Goal: Information Seeking & Learning: Learn about a topic

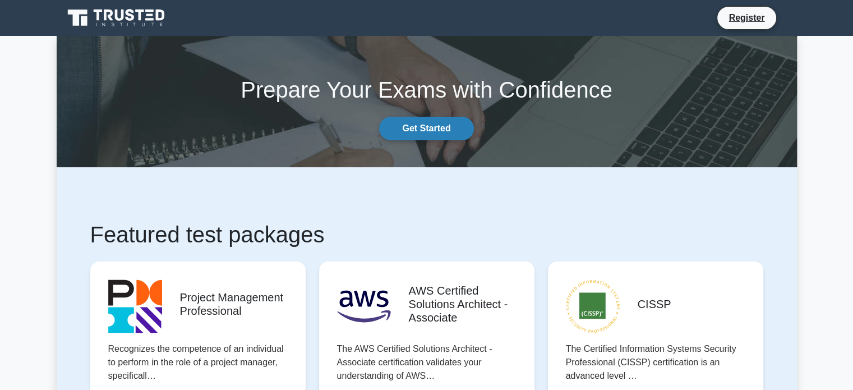
click at [423, 127] on link "Get Started" at bounding box center [426, 129] width 94 height 24
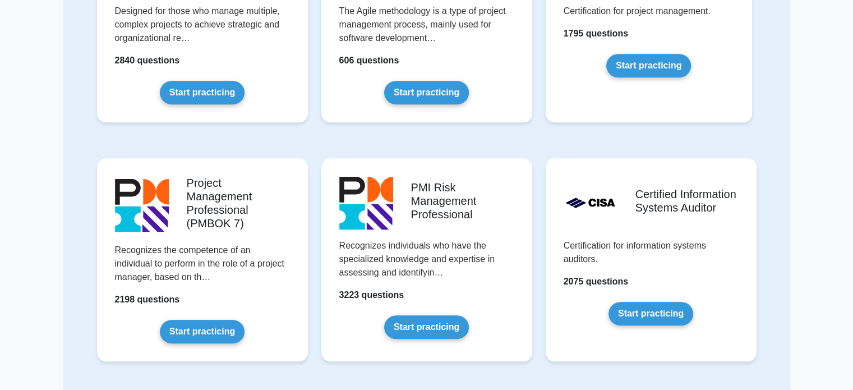
scroll to position [675, 0]
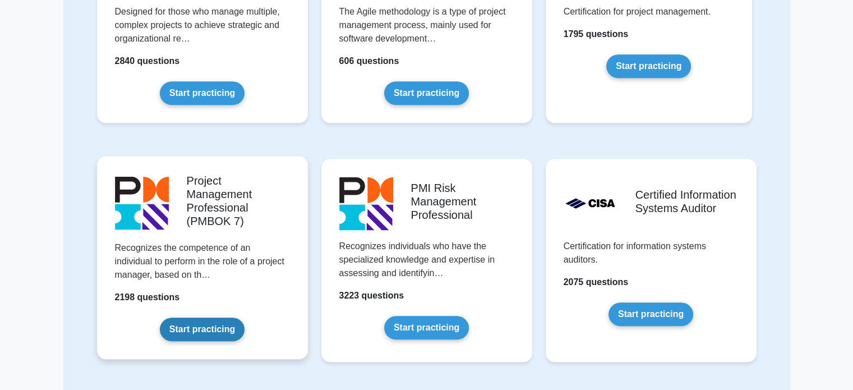
click at [210, 323] on link "Start practicing" at bounding box center [202, 329] width 85 height 24
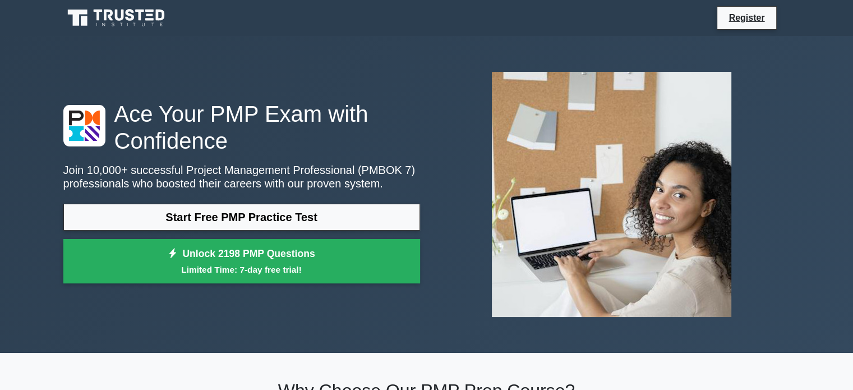
click at [116, 12] on icon at bounding box center [119, 15] width 9 height 11
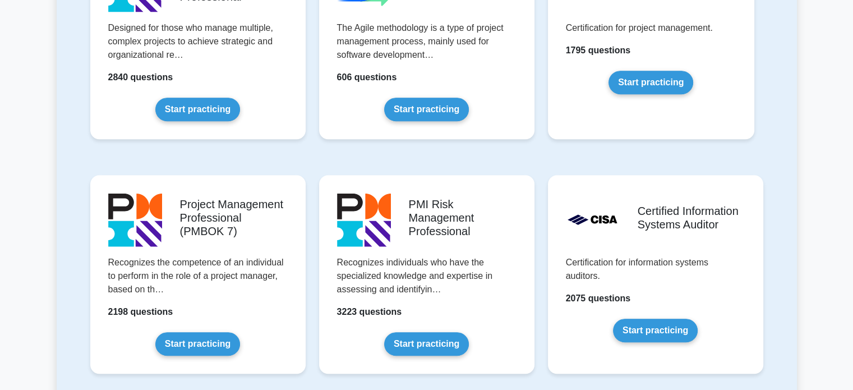
scroll to position [866, 0]
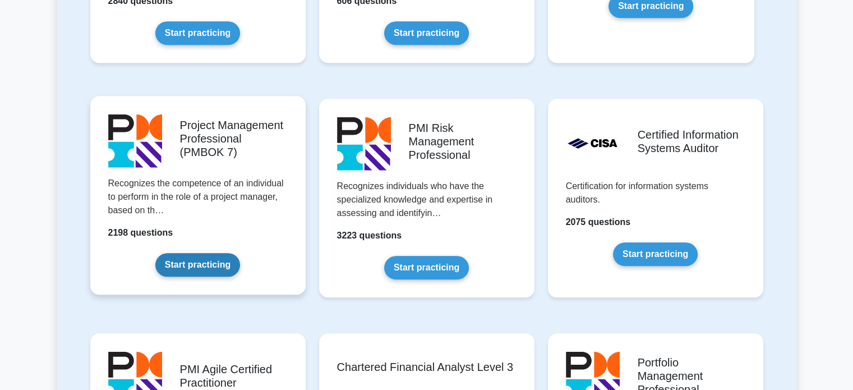
click at [175, 270] on link "Start practicing" at bounding box center [197, 265] width 85 height 24
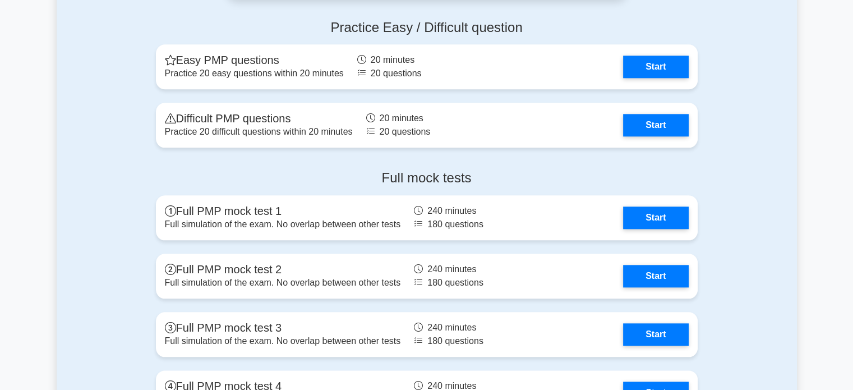
scroll to position [1229, 0]
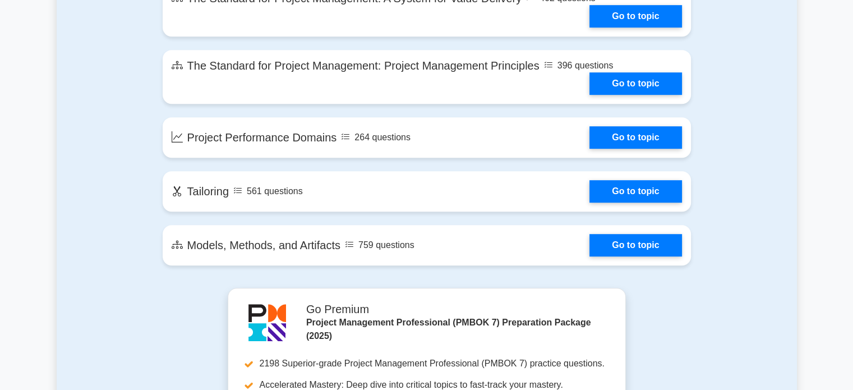
scroll to position [684, 0]
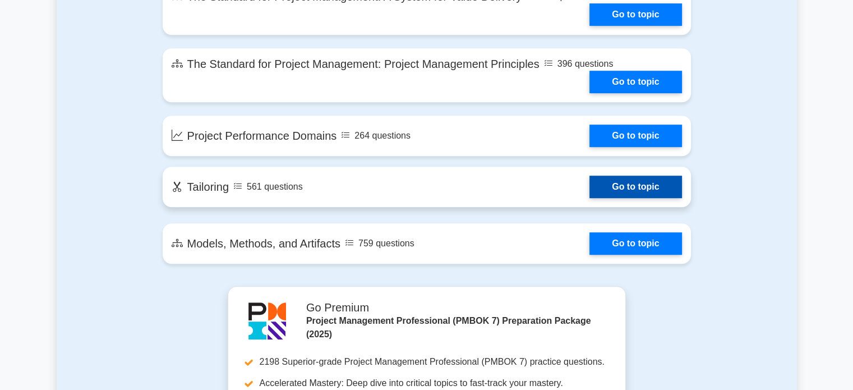
click at [589, 177] on link "Go to topic" at bounding box center [635, 187] width 92 height 22
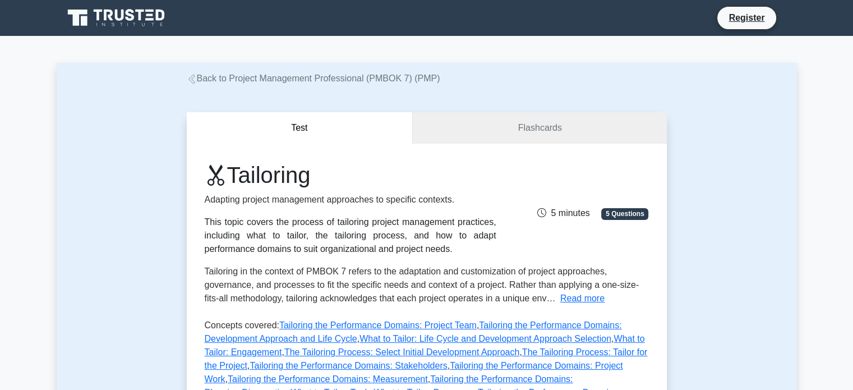
click at [155, 21] on icon at bounding box center [117, 17] width 108 height 21
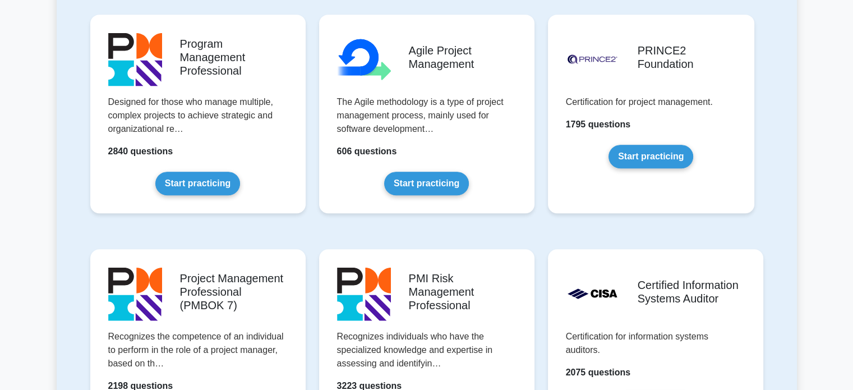
scroll to position [826, 0]
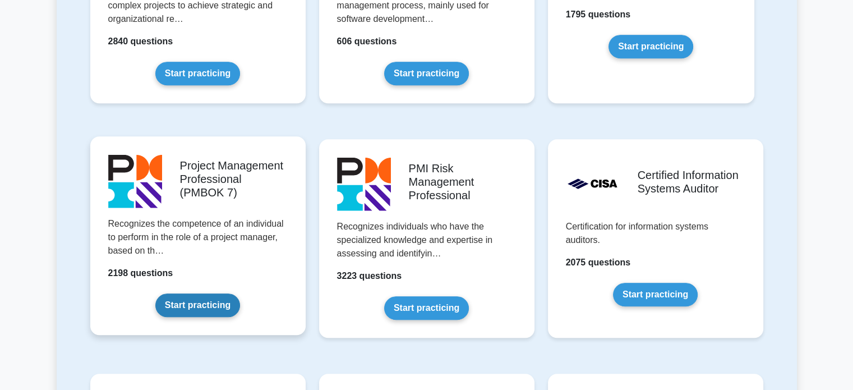
click at [208, 307] on link "Start practicing" at bounding box center [197, 305] width 85 height 24
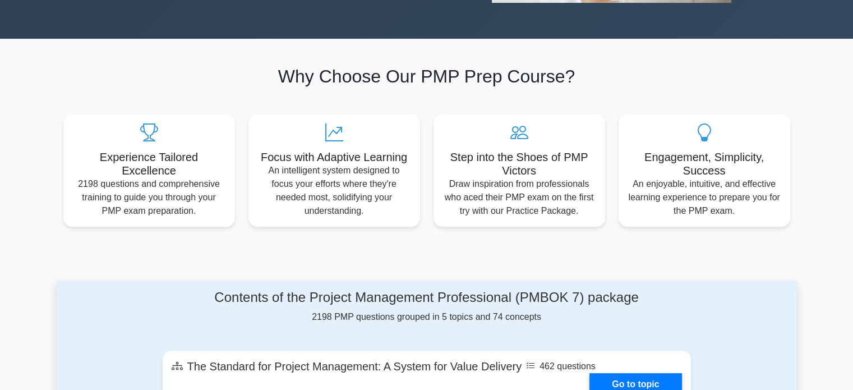
scroll to position [313, 0]
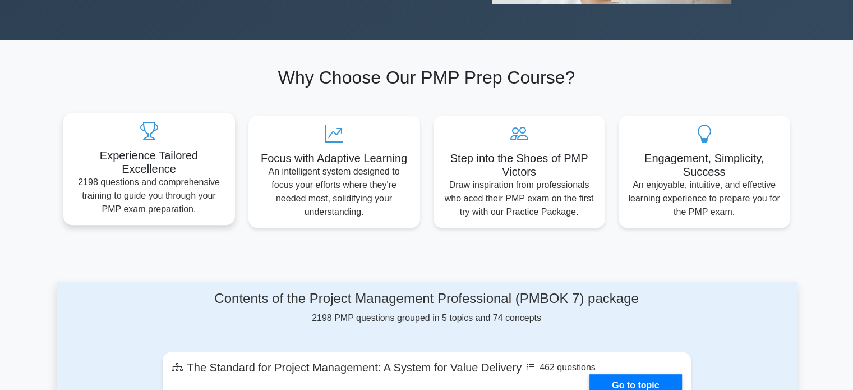
click at [179, 204] on p "2198 questions and comprehensive training to guide you through your PMP exam pr…" at bounding box center [149, 196] width 154 height 40
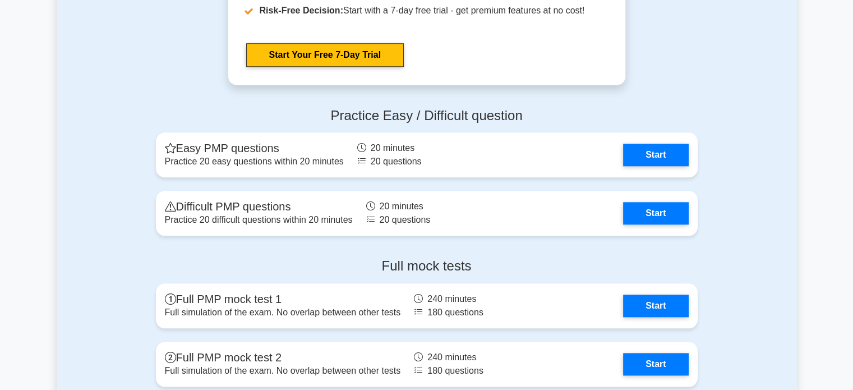
scroll to position [1140, 0]
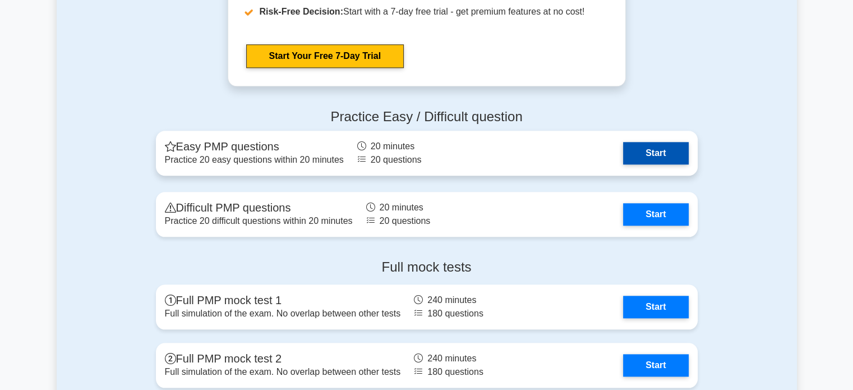
click at [623, 164] on link "Start" at bounding box center [655, 153] width 65 height 22
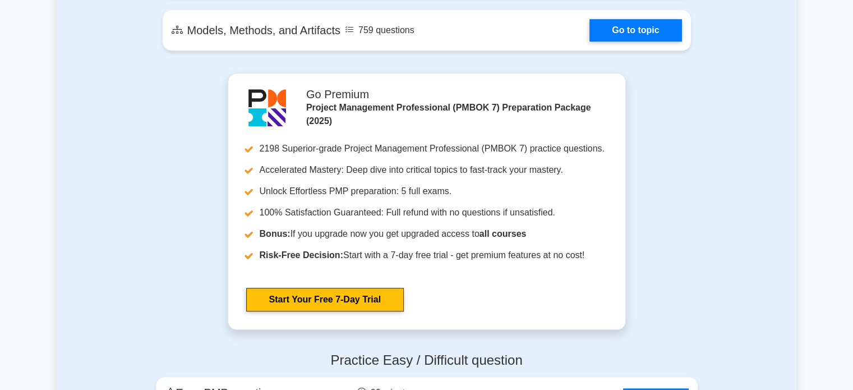
scroll to position [840, 0]
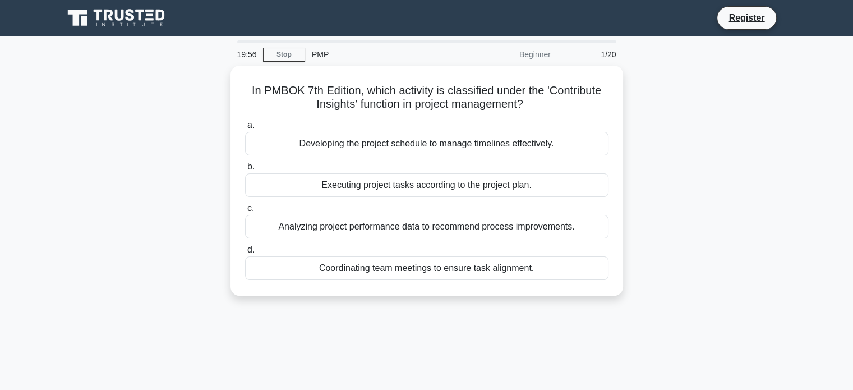
click at [319, 57] on div "PMP" at bounding box center [382, 54] width 154 height 22
click at [249, 53] on div "19:54" at bounding box center [247, 54] width 33 height 22
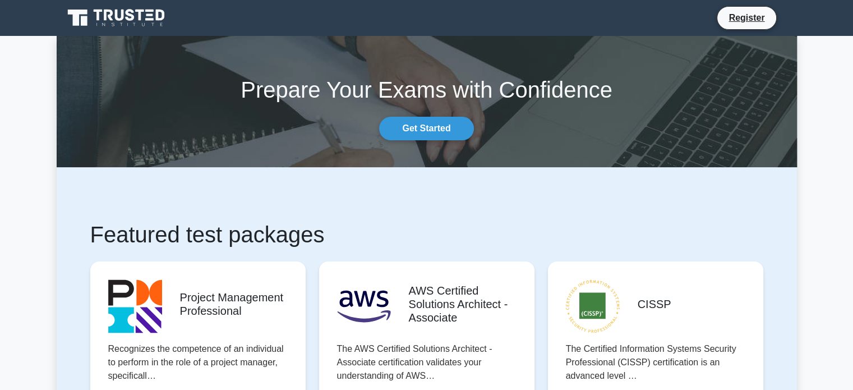
click at [122, 24] on icon at bounding box center [117, 17] width 108 height 21
click at [404, 125] on link "Get Started" at bounding box center [426, 129] width 94 height 24
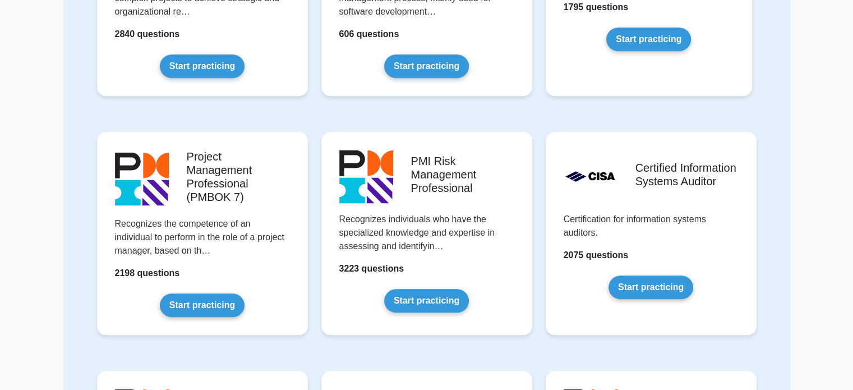
scroll to position [747, 0]
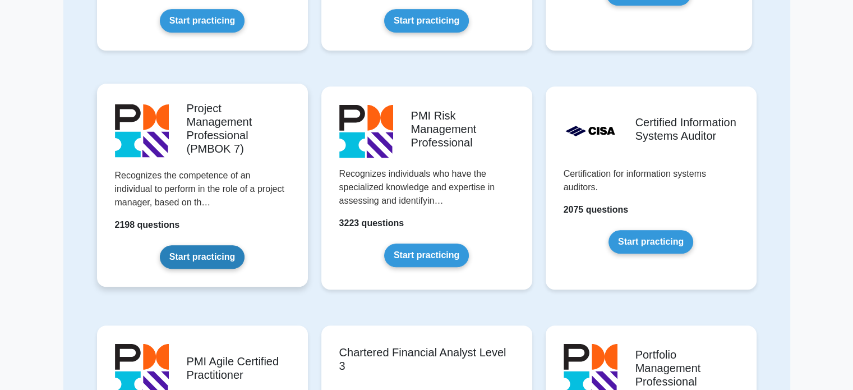
click at [214, 253] on link "Start practicing" at bounding box center [202, 257] width 85 height 24
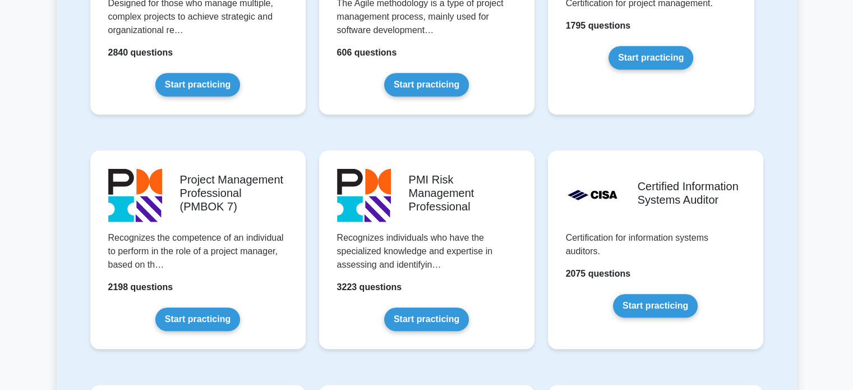
scroll to position [900, 0]
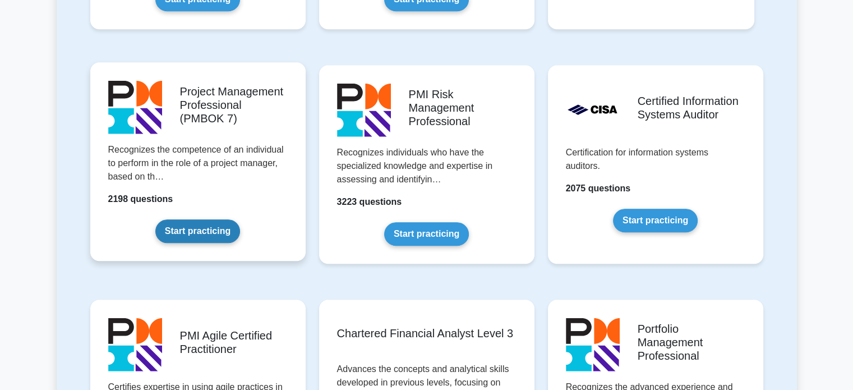
click at [220, 225] on link "Start practicing" at bounding box center [197, 231] width 85 height 24
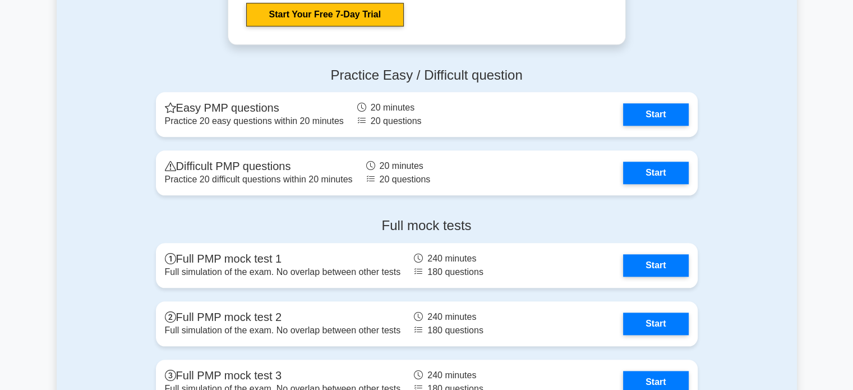
scroll to position [1169, 0]
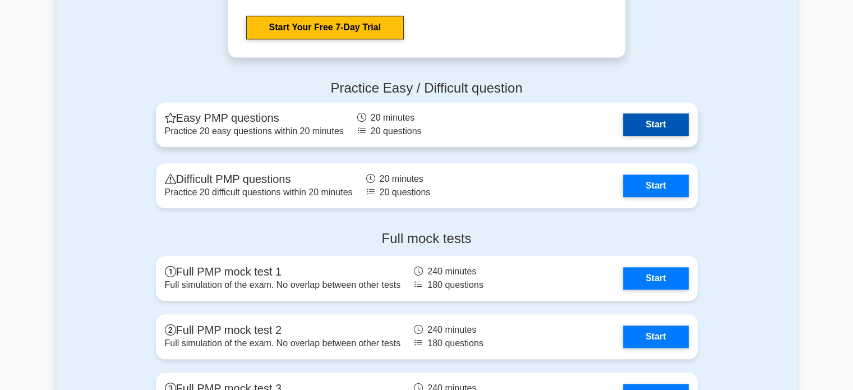
click at [623, 135] on link "Start" at bounding box center [655, 124] width 65 height 22
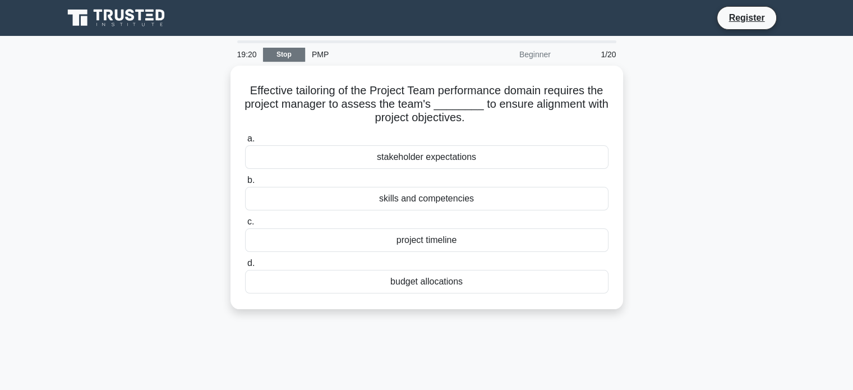
click at [285, 49] on link "Stop" at bounding box center [284, 55] width 42 height 14
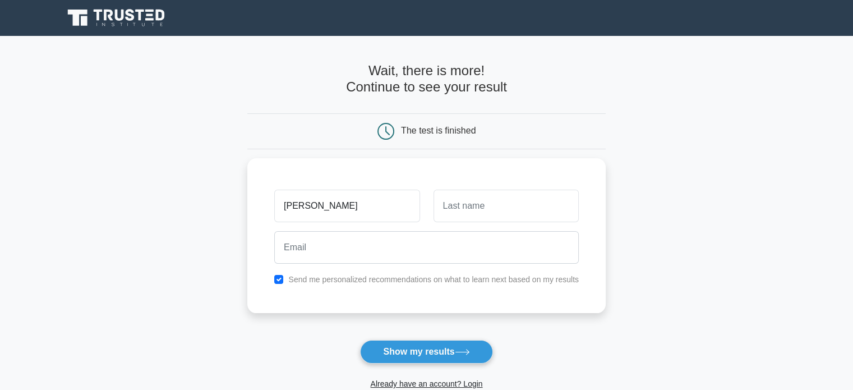
type input "[PERSON_NAME]"
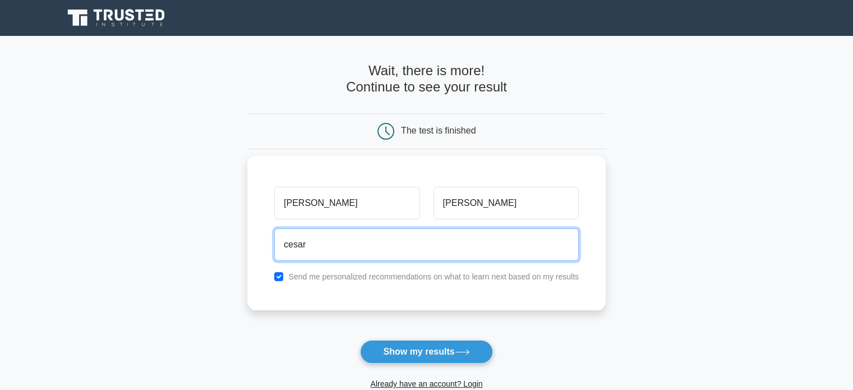
type input "[EMAIL_ADDRESS][DOMAIN_NAME]"
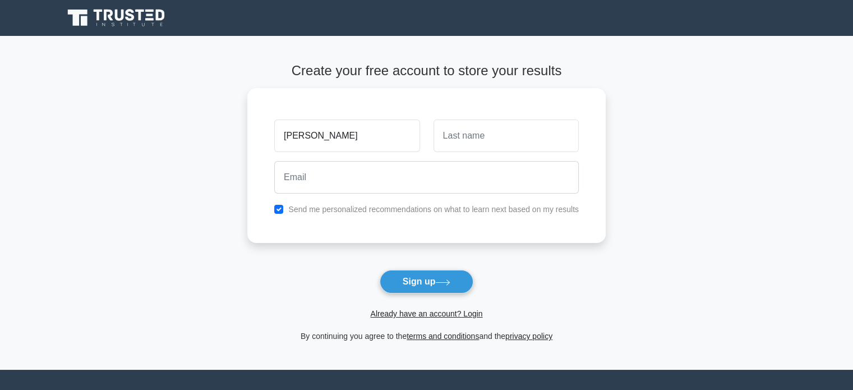
type input "[PERSON_NAME]"
type input "Cruz"
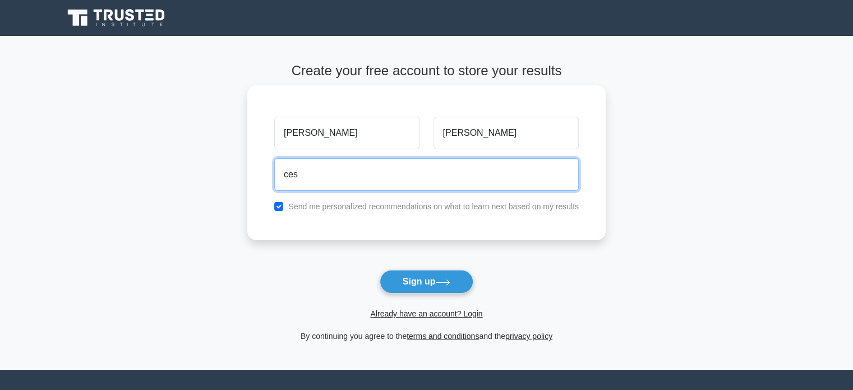
type input "cesar_augusto_2004@hotmail.com"
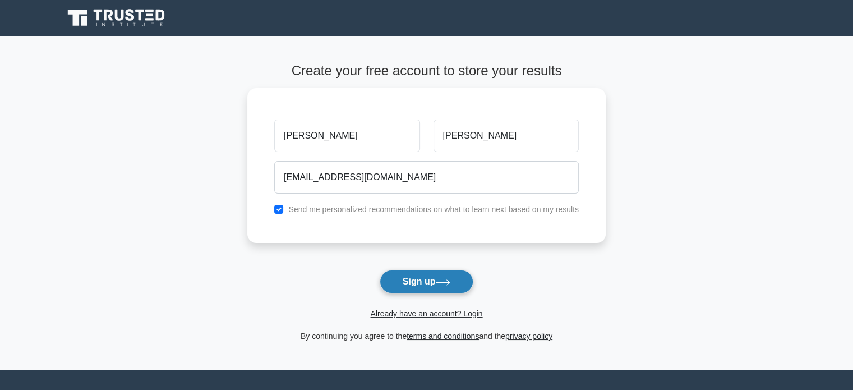
click at [418, 280] on button "Sign up" at bounding box center [427, 282] width 94 height 24
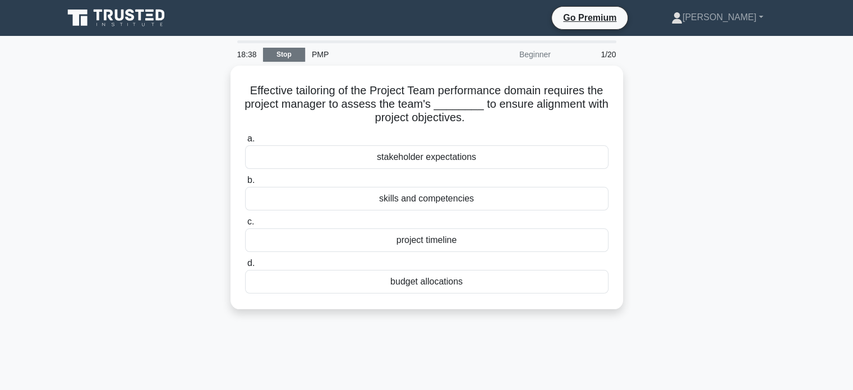
click at [287, 56] on link "Stop" at bounding box center [284, 55] width 42 height 14
click at [296, 60] on link "Stop" at bounding box center [284, 55] width 42 height 14
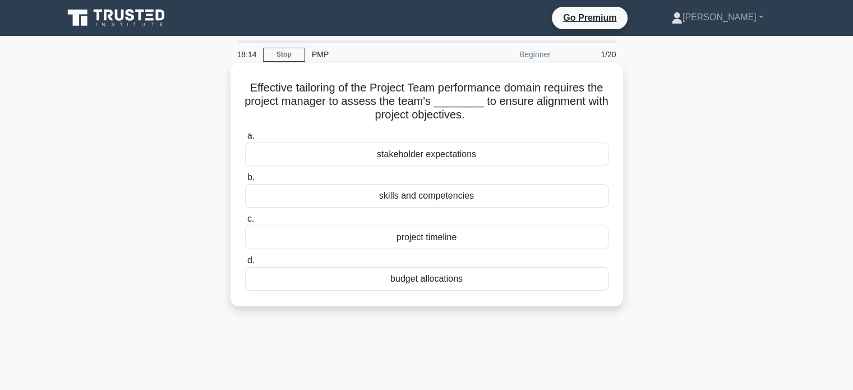
click at [416, 193] on div "skills and competencies" at bounding box center [426, 196] width 363 height 24
click at [245, 181] on input "b. skills and competencies" at bounding box center [245, 177] width 0 height 7
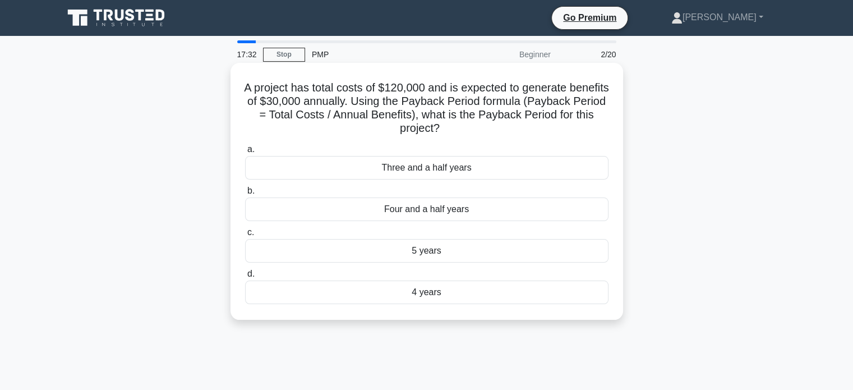
click at [429, 296] on div "4 years" at bounding box center [426, 292] width 363 height 24
click at [245, 278] on input "d. 4 years" at bounding box center [245, 273] width 0 height 7
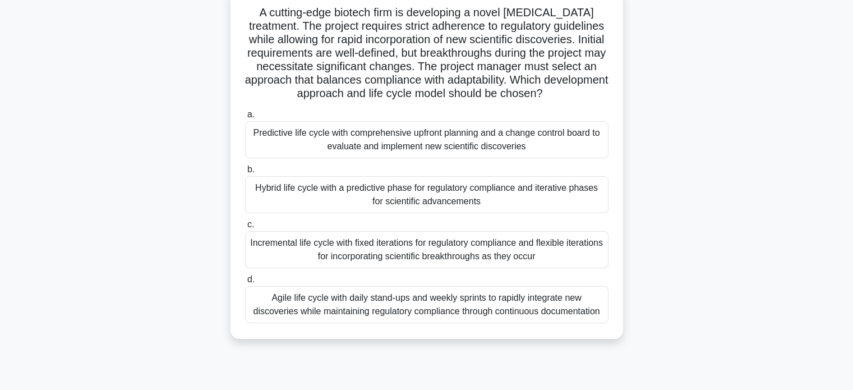
scroll to position [77, 0]
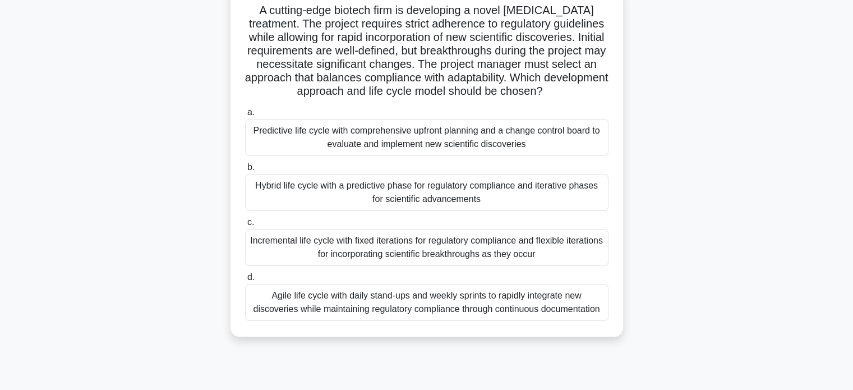
click at [444, 209] on div "Hybrid life cycle with a predictive phase for regulatory compliance and iterati…" at bounding box center [426, 192] width 363 height 37
click at [245, 171] on input "b. Hybrid life cycle with a predictive phase for regulatory compliance and iter…" at bounding box center [245, 167] width 0 height 7
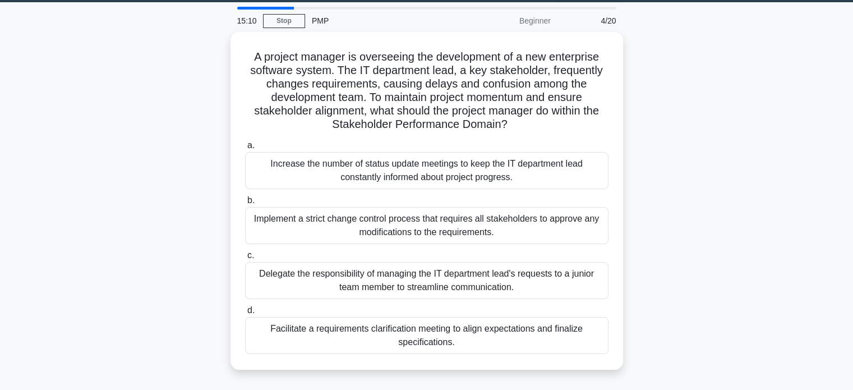
scroll to position [34, 0]
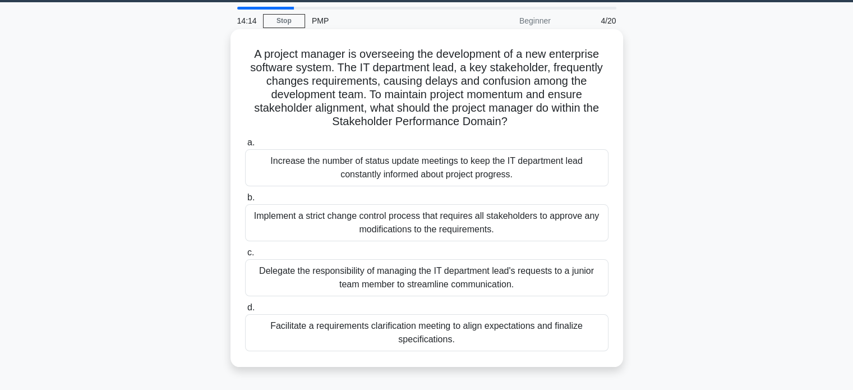
click at [436, 223] on div "Implement a strict change control process that requires all stakeholders to app…" at bounding box center [426, 222] width 363 height 37
click at [245, 201] on input "b. Implement a strict change control process that requires all stakeholders to …" at bounding box center [245, 197] width 0 height 7
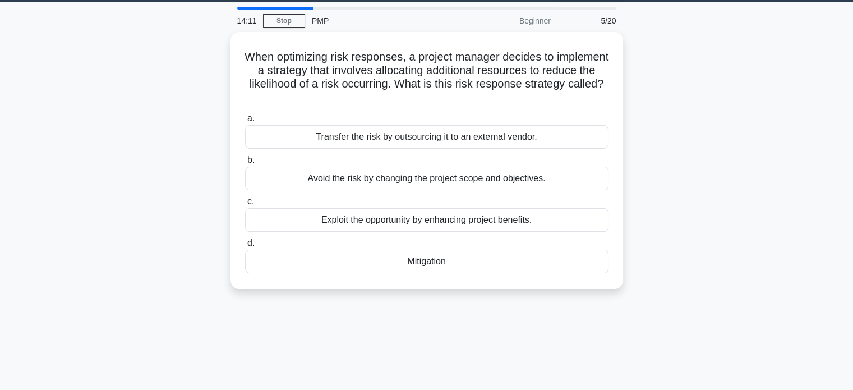
scroll to position [0, 0]
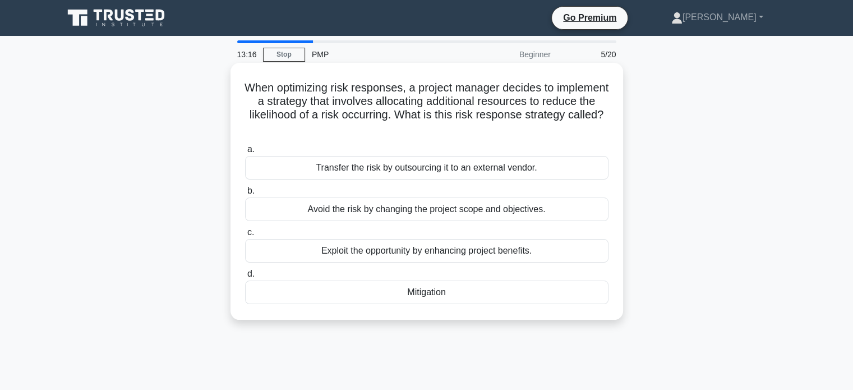
click at [422, 292] on div "Mitigation" at bounding box center [426, 292] width 363 height 24
click at [245, 278] on input "d. Mitigation" at bounding box center [245, 273] width 0 height 7
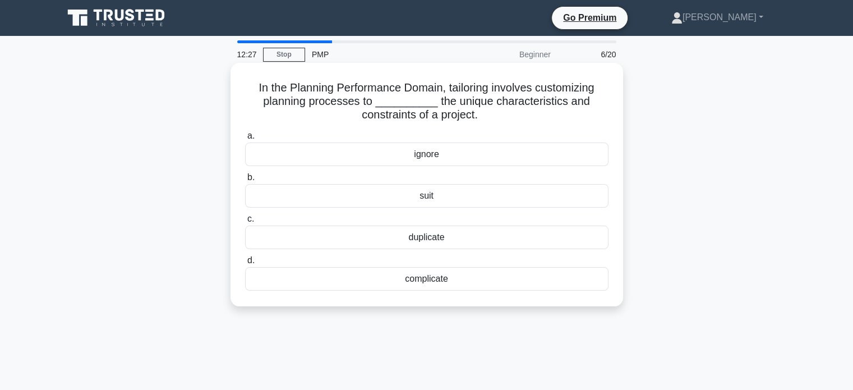
click at [430, 202] on div "suit" at bounding box center [426, 196] width 363 height 24
click at [245, 181] on input "b. suit" at bounding box center [245, 177] width 0 height 7
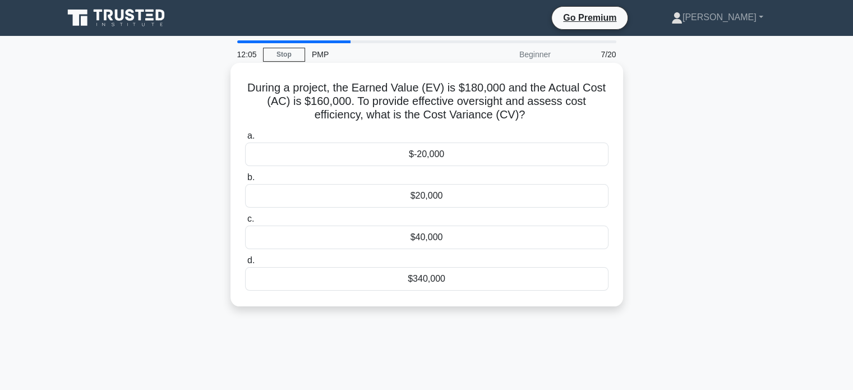
click at [428, 191] on div "$20,000" at bounding box center [426, 196] width 363 height 24
click at [245, 181] on input "b. $20,000" at bounding box center [245, 177] width 0 height 7
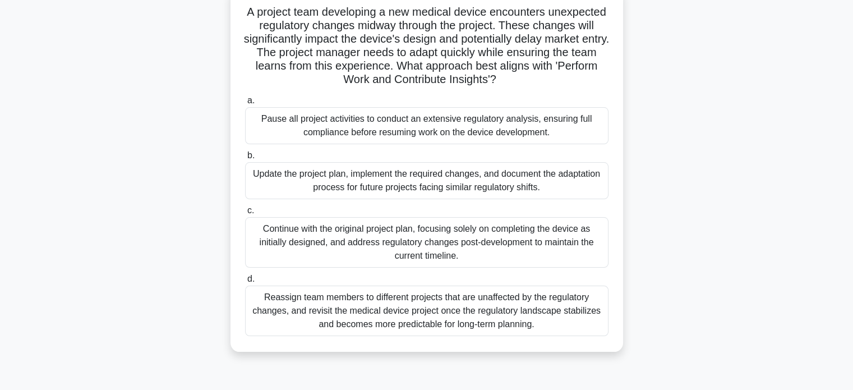
scroll to position [75, 0]
click at [398, 125] on div "Pause all project activities to conduct an extensive regulatory analysis, ensur…" at bounding box center [426, 126] width 363 height 37
click at [245, 105] on input "a. Pause all project activities to conduct an extensive regulatory analysis, en…" at bounding box center [245, 101] width 0 height 7
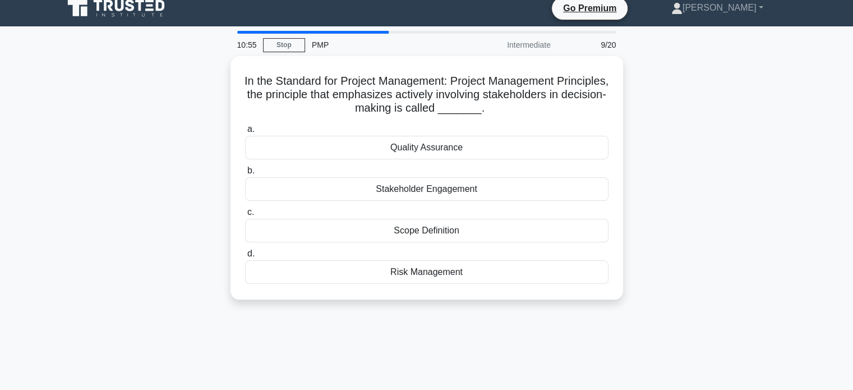
scroll to position [0, 0]
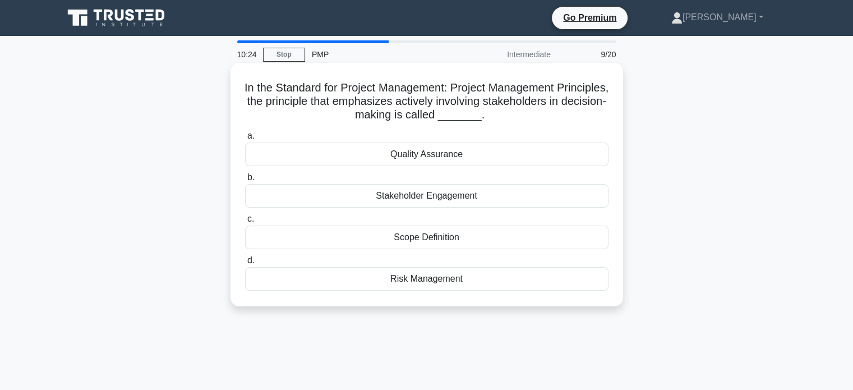
click at [464, 192] on div "Stakeholder Engagement" at bounding box center [426, 196] width 363 height 24
click at [245, 181] on input "b. Stakeholder Engagement" at bounding box center [245, 177] width 0 height 7
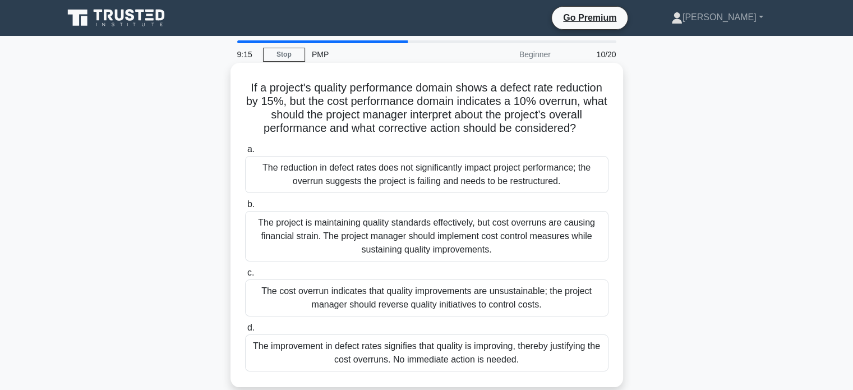
click at [446, 240] on div "The project is maintaining quality standards effectively, but cost overruns are…" at bounding box center [426, 236] width 363 height 50
click at [245, 208] on input "b. The project is maintaining quality standards effectively, but cost overruns …" at bounding box center [245, 204] width 0 height 7
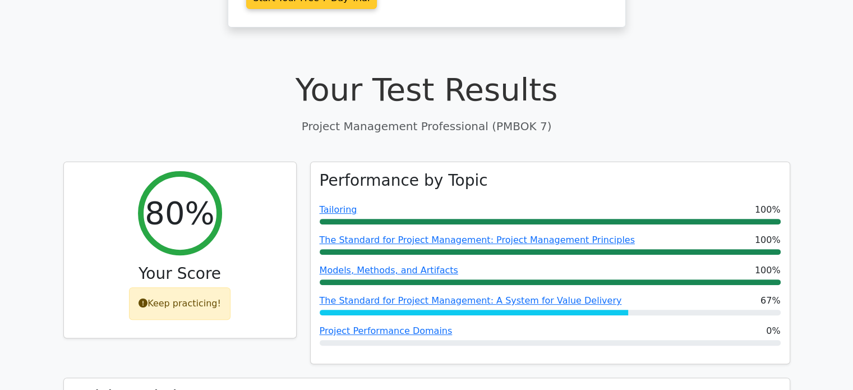
scroll to position [323, 0]
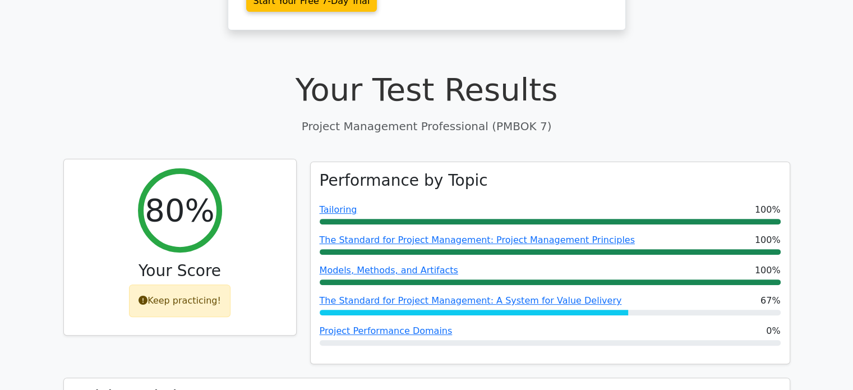
click at [179, 284] on div "Keep practicing!" at bounding box center [180, 300] width 102 height 33
click at [146, 296] on icon at bounding box center [143, 300] width 9 height 9
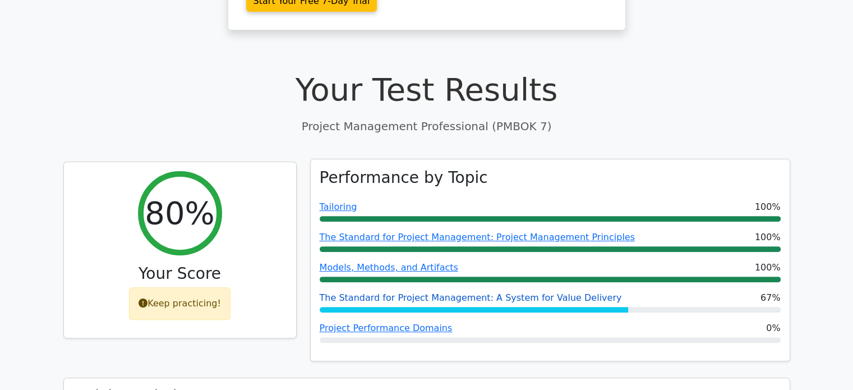
click at [451, 292] on link "The Standard for Project Management: A System for Value Delivery" at bounding box center [471, 297] width 302 height 11
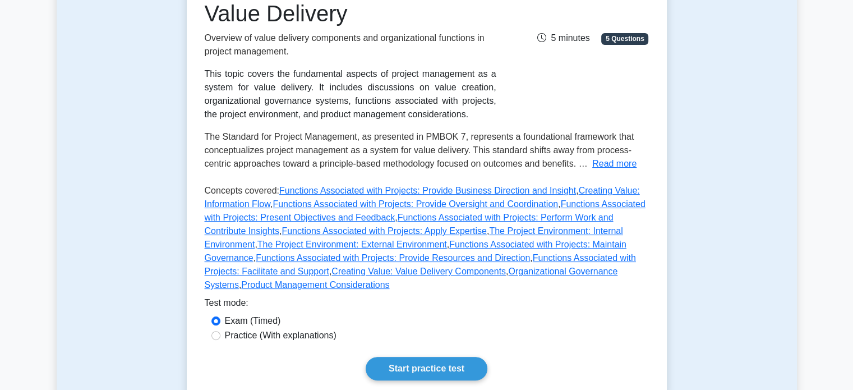
scroll to position [223, 0]
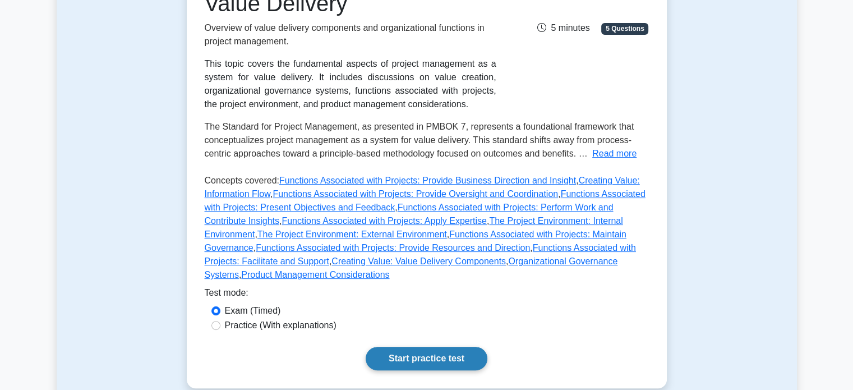
click at [417, 347] on link "Start practice test" at bounding box center [427, 359] width 122 height 24
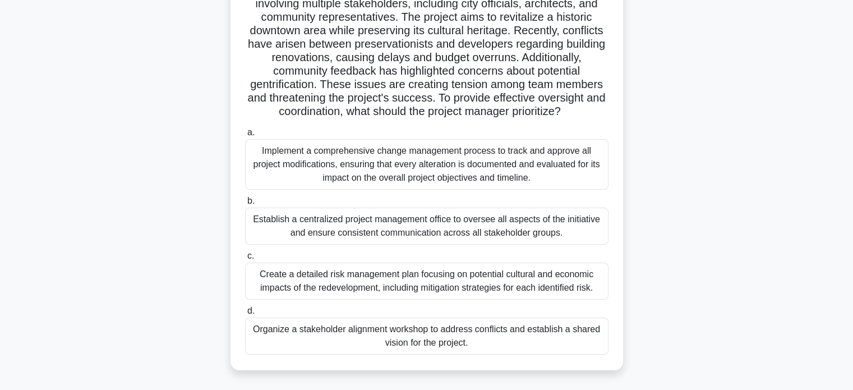
scroll to position [125, 0]
click at [413, 330] on div "Organize a stakeholder alignment workshop to address conflicts and establish a …" at bounding box center [426, 335] width 363 height 37
click at [245, 314] on input "d. Organize a stakeholder alignment workshop to address conflicts and establish…" at bounding box center [245, 310] width 0 height 7
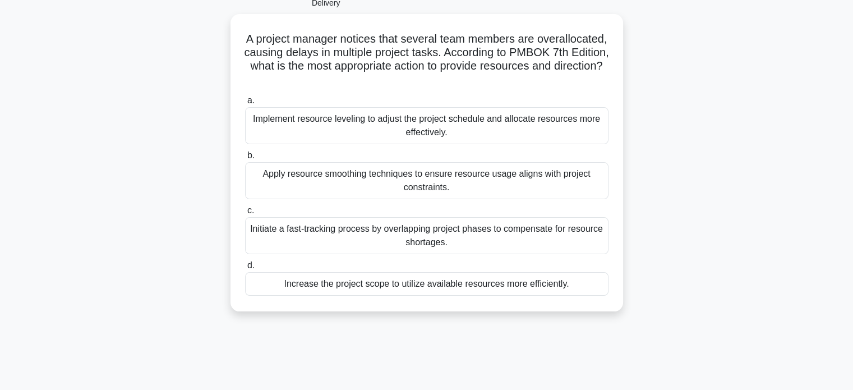
scroll to position [79, 0]
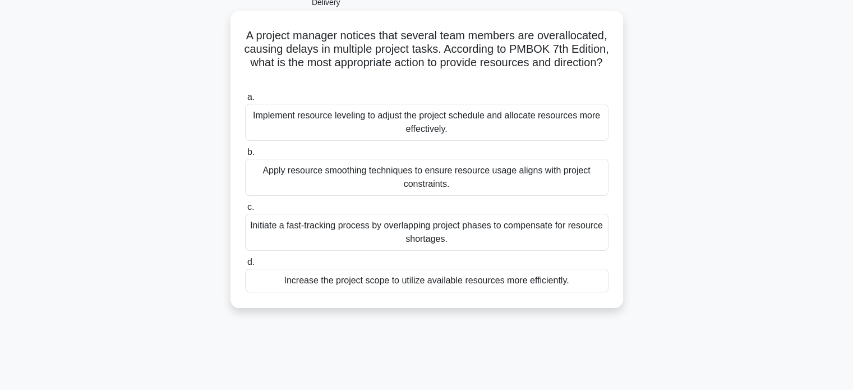
click at [523, 126] on div "Implement resource leveling to adjust the project schedule and allocate resourc…" at bounding box center [426, 122] width 363 height 37
click at [245, 101] on input "a. Implement resource leveling to adjust the project schedule and allocate reso…" at bounding box center [245, 97] width 0 height 7
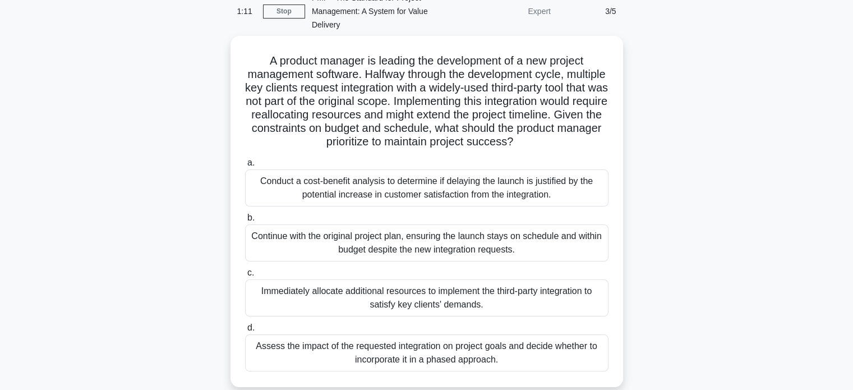
scroll to position [58, 0]
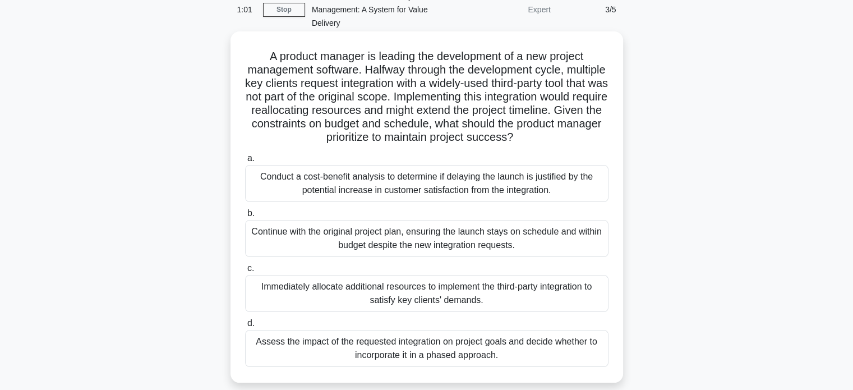
click at [480, 294] on div "Immediately allocate additional resources to implement the third-party integrat…" at bounding box center [426, 293] width 363 height 37
click at [245, 272] on input "c. Immediately allocate additional resources to implement the third-party integ…" at bounding box center [245, 268] width 0 height 7
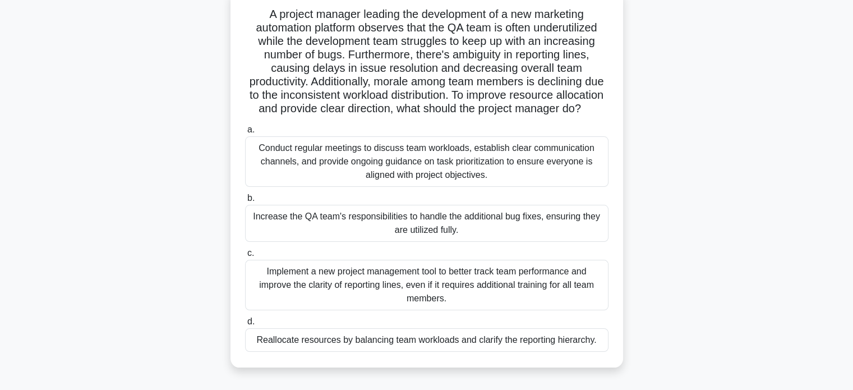
scroll to position [104, 0]
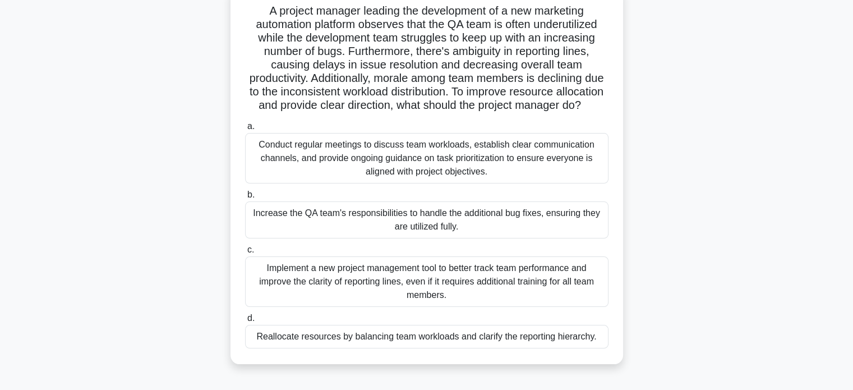
click at [454, 178] on div "Conduct regular meetings to discuss team workloads, establish clear communicati…" at bounding box center [426, 158] width 363 height 50
click at [245, 130] on input "a. Conduct regular meetings to discuss team workloads, establish clear communic…" at bounding box center [245, 126] width 0 height 7
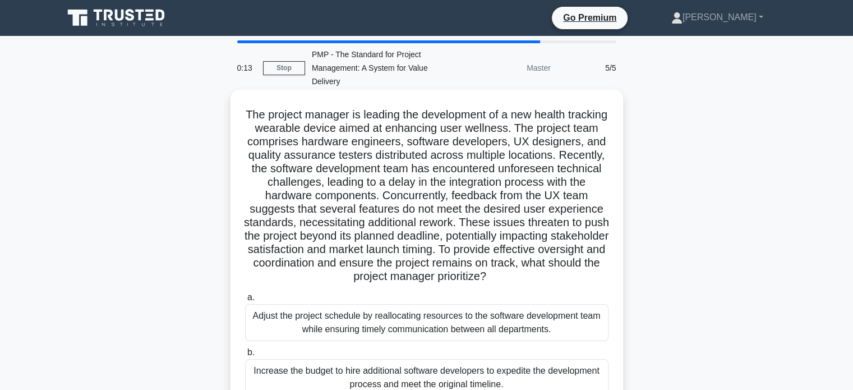
scroll to position [0, 0]
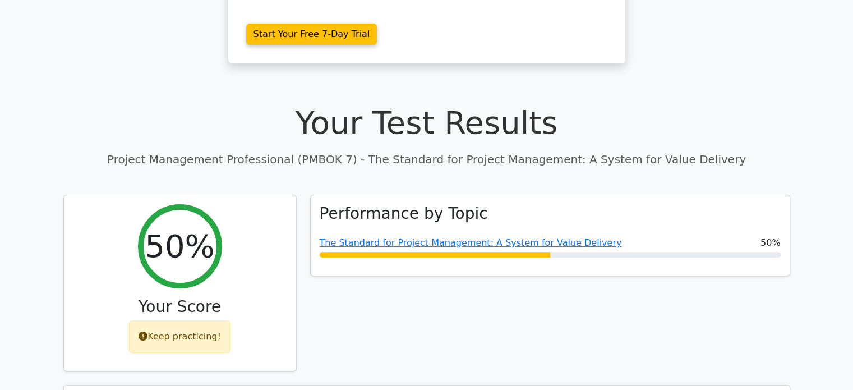
scroll to position [291, 0]
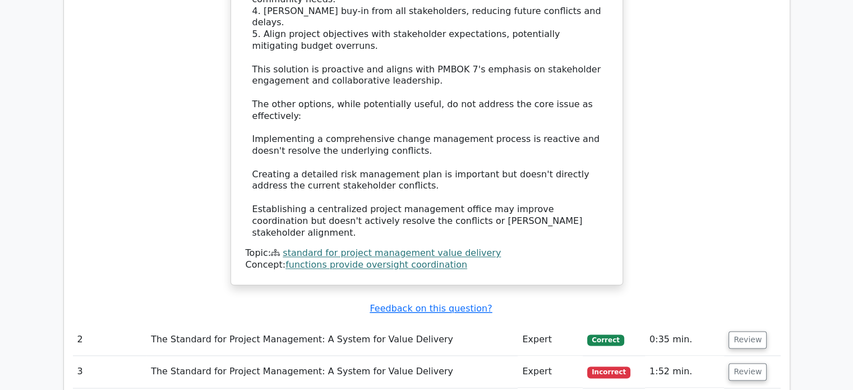
scroll to position [1568, 0]
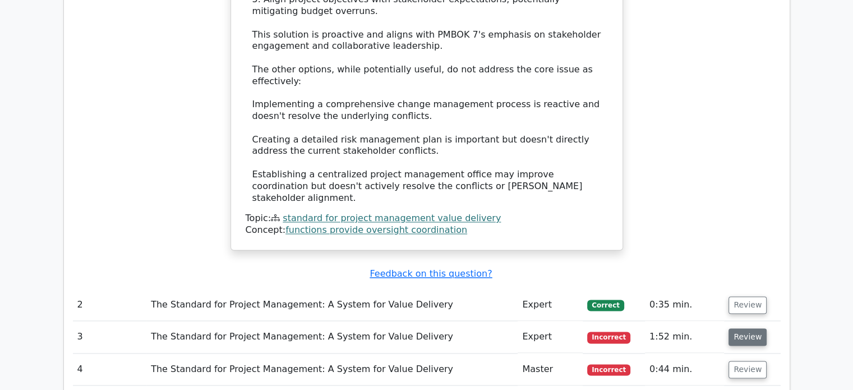
click at [746, 328] on button "Review" at bounding box center [748, 336] width 38 height 17
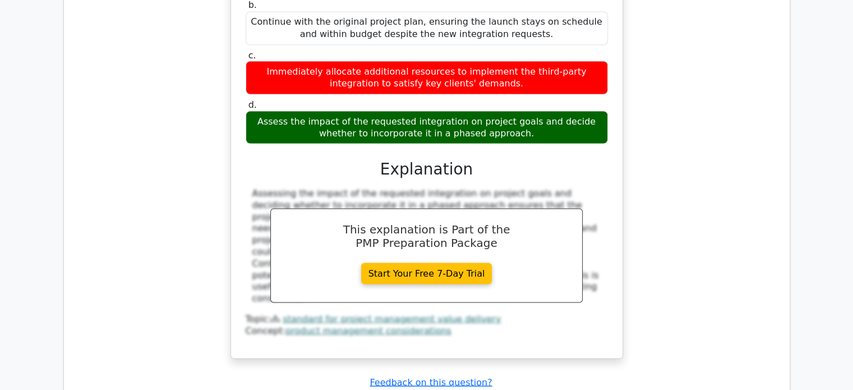
scroll to position [2118, 0]
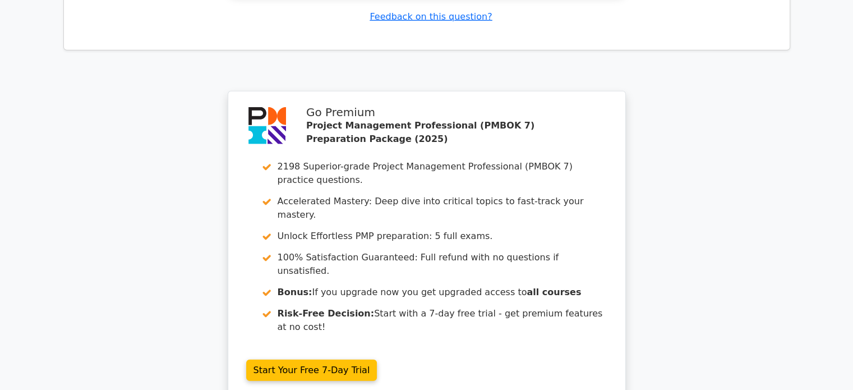
scroll to position [3148, 0]
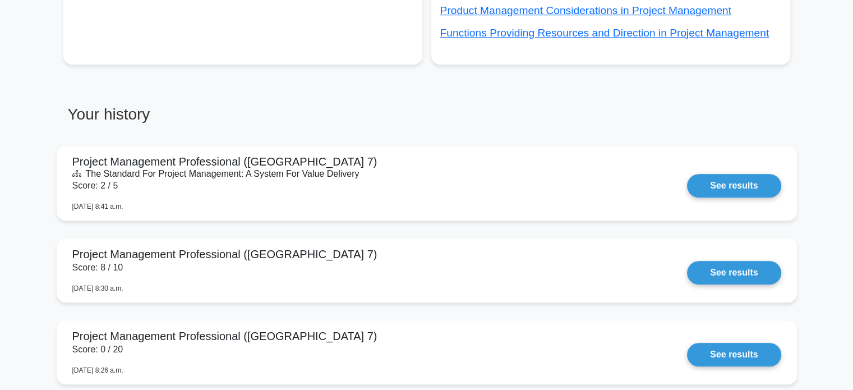
scroll to position [873, 0]
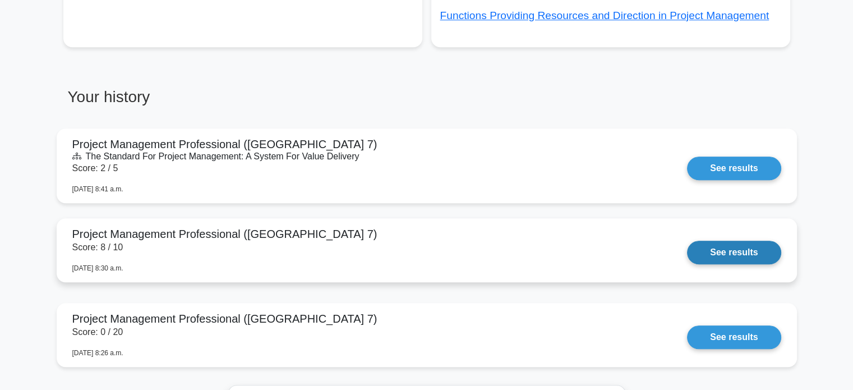
click at [740, 248] on link "See results" at bounding box center [734, 253] width 94 height 24
click at [756, 248] on link "See results" at bounding box center [734, 253] width 94 height 24
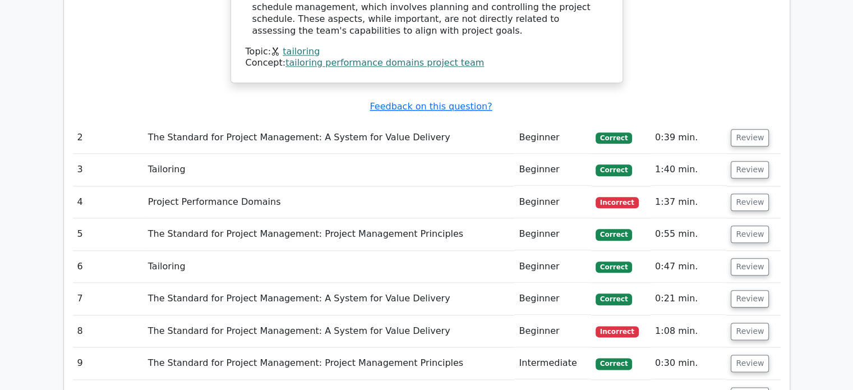
scroll to position [1295, 0]
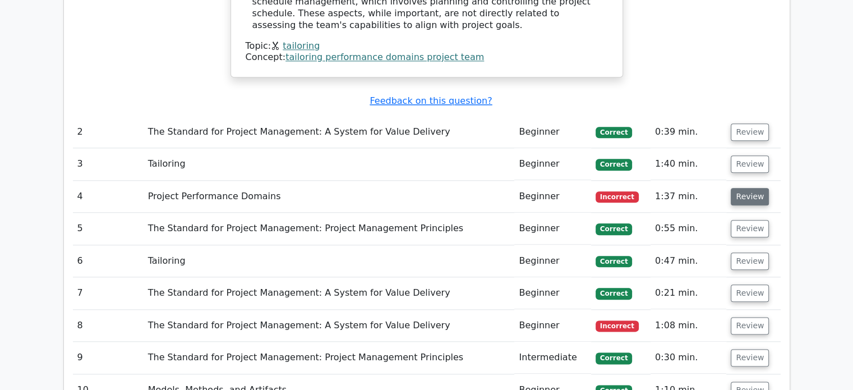
click at [741, 188] on button "Review" at bounding box center [750, 196] width 38 height 17
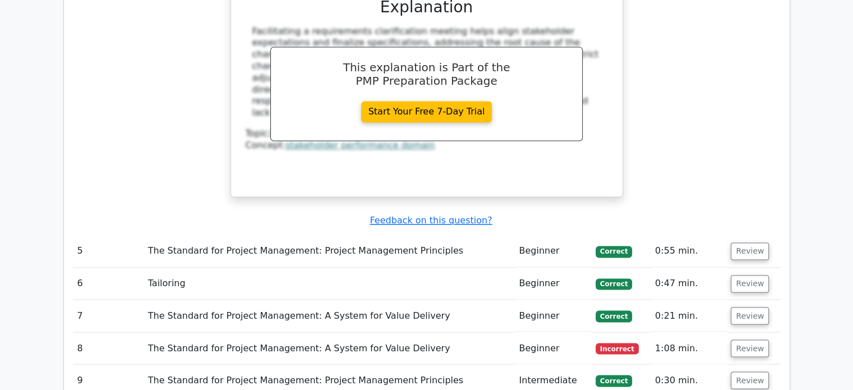
scroll to position [1851, 0]
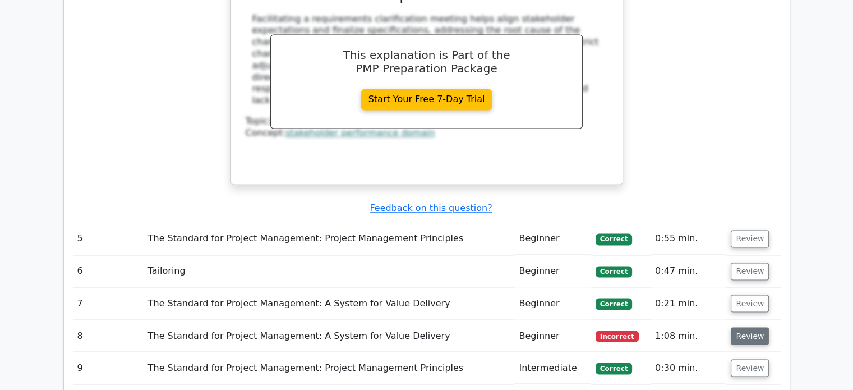
click at [744, 327] on button "Review" at bounding box center [750, 335] width 38 height 17
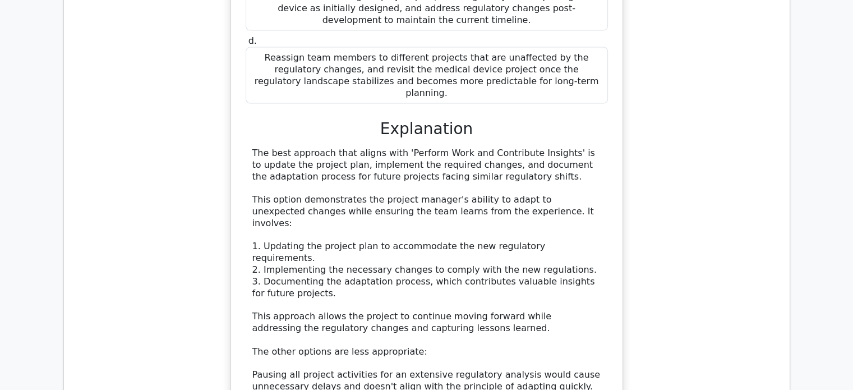
scroll to position [2463, 0]
